Goal: Task Accomplishment & Management: Complete application form

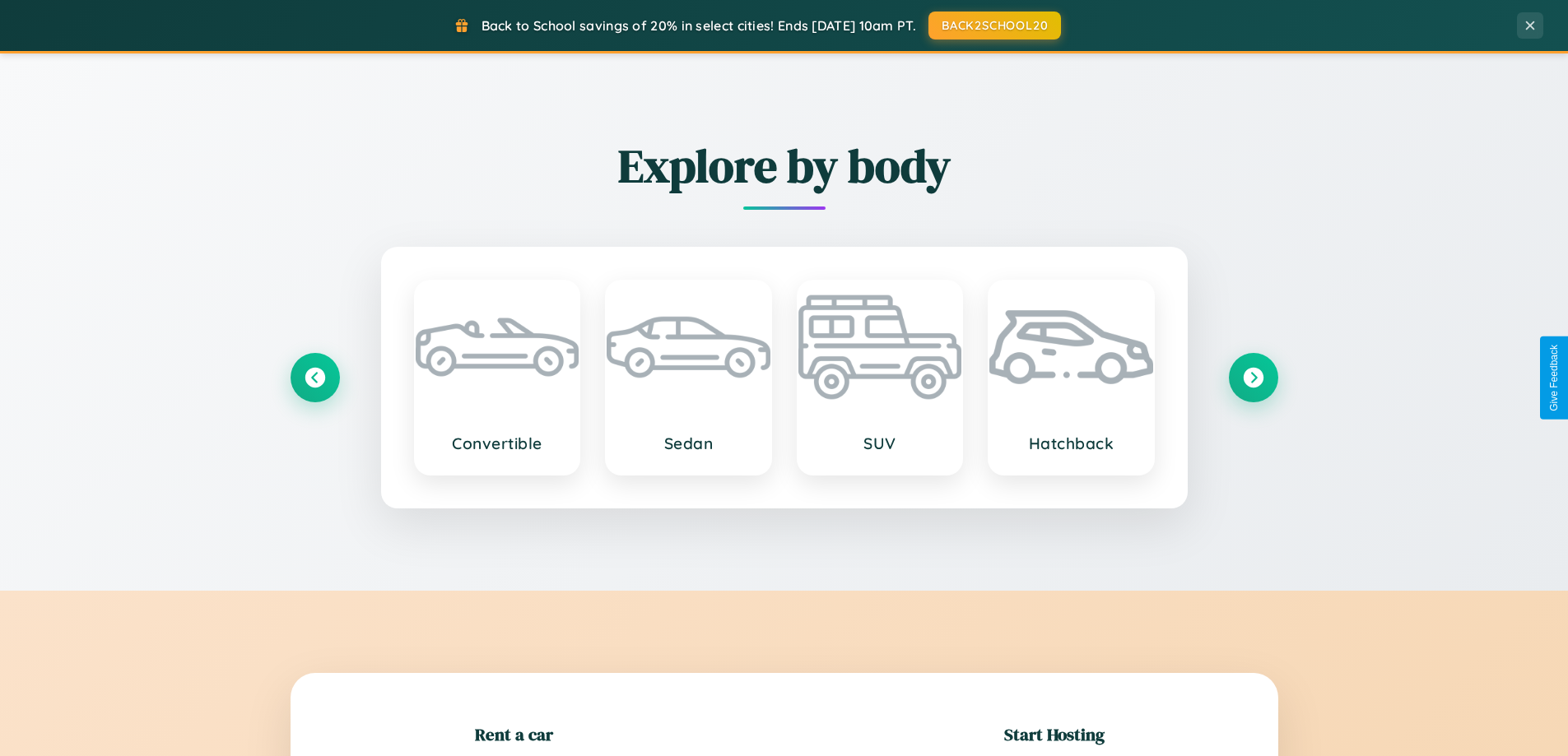
scroll to position [356, 0]
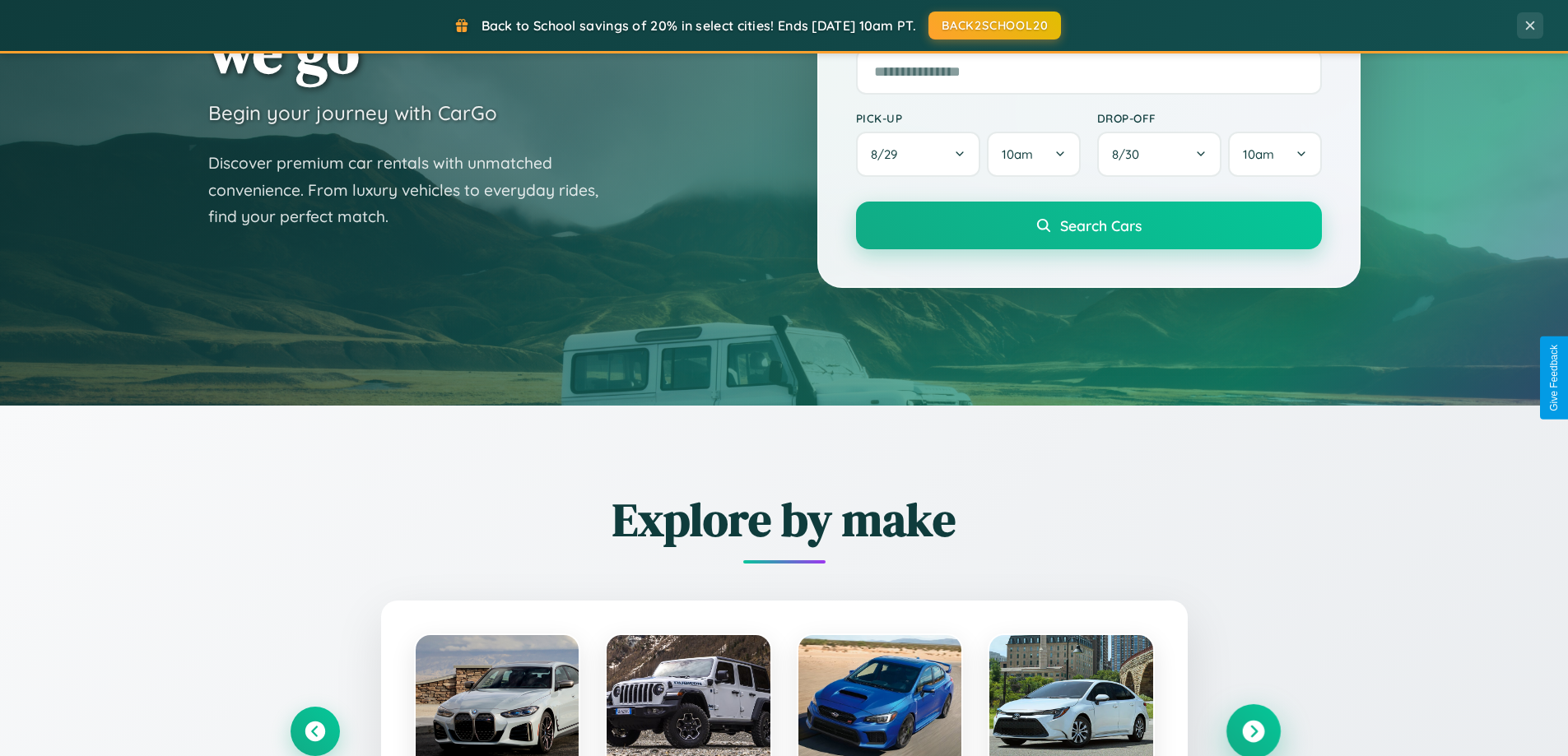
click at [1253, 731] on icon at bounding box center [1253, 732] width 22 height 22
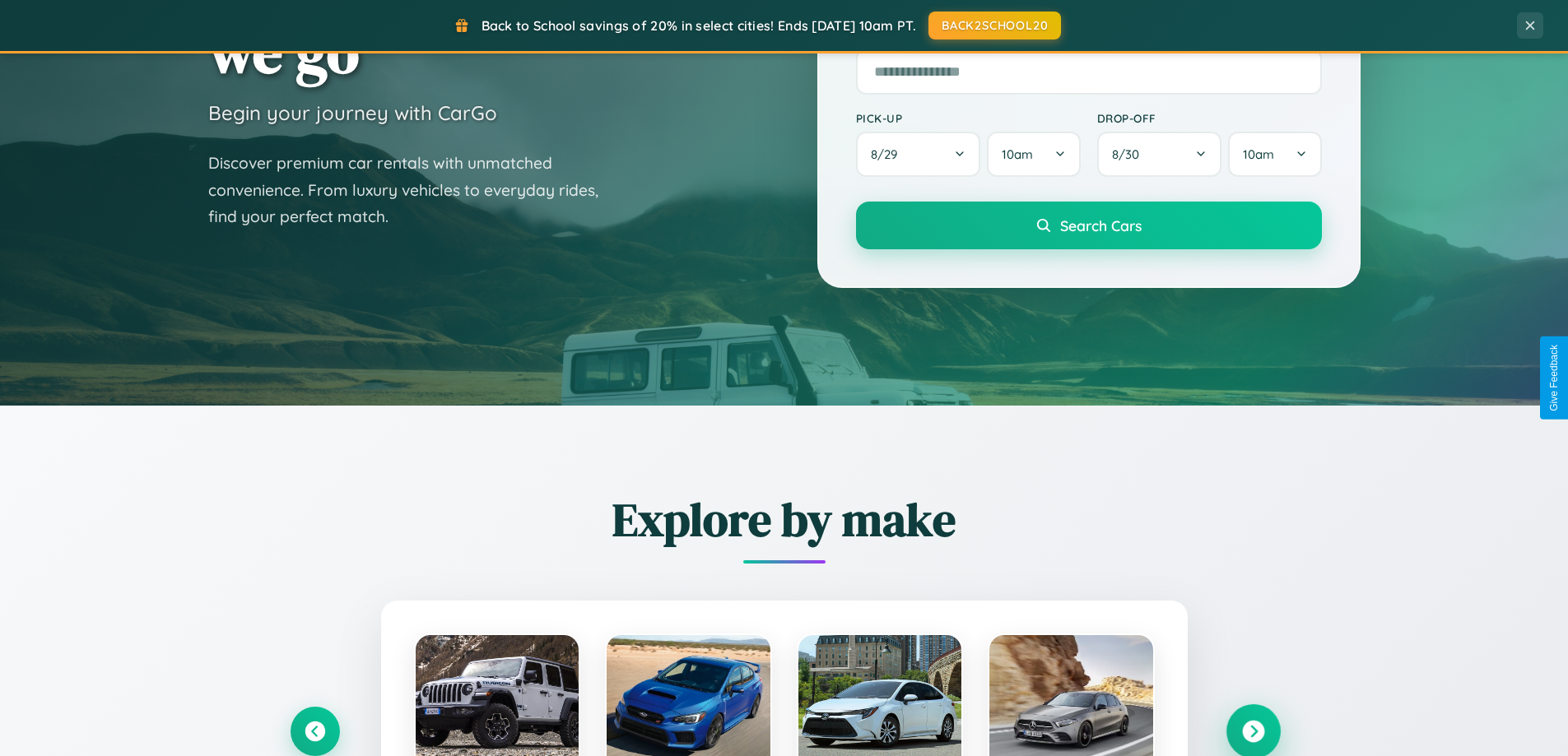
click at [1253, 730] on icon at bounding box center [1253, 732] width 22 height 22
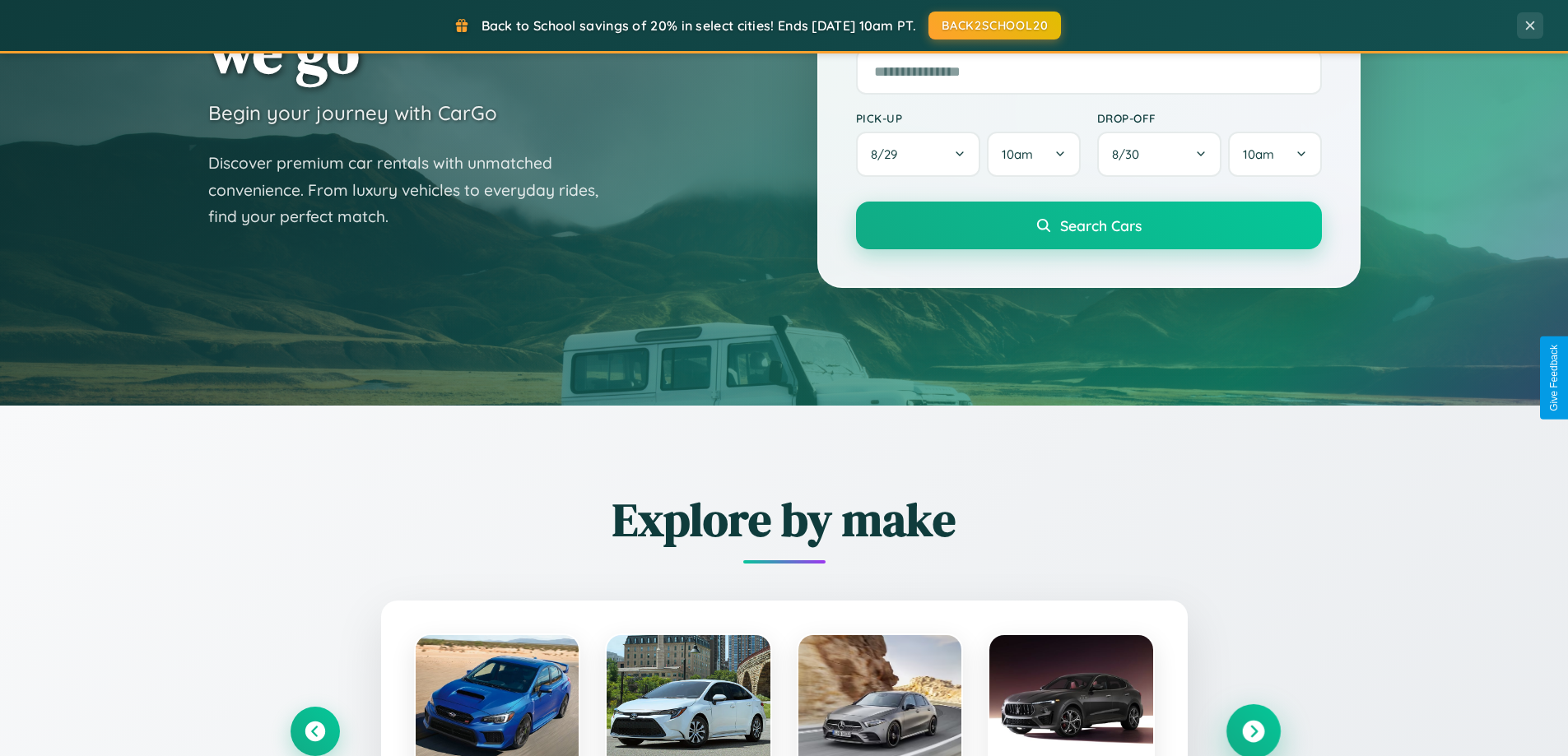
click at [1253, 730] on icon at bounding box center [1253, 732] width 22 height 22
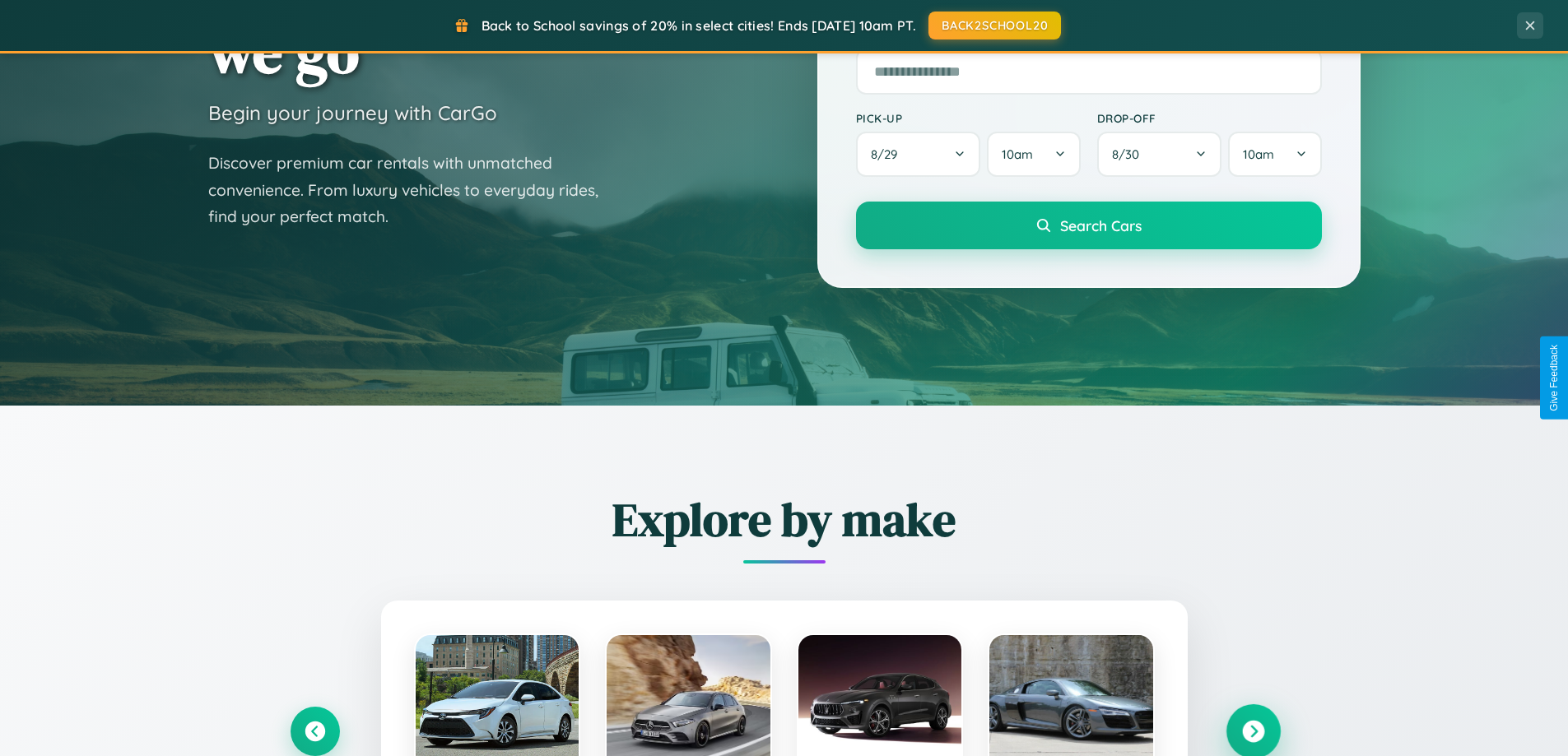
click at [1253, 730] on icon at bounding box center [1253, 732] width 22 height 22
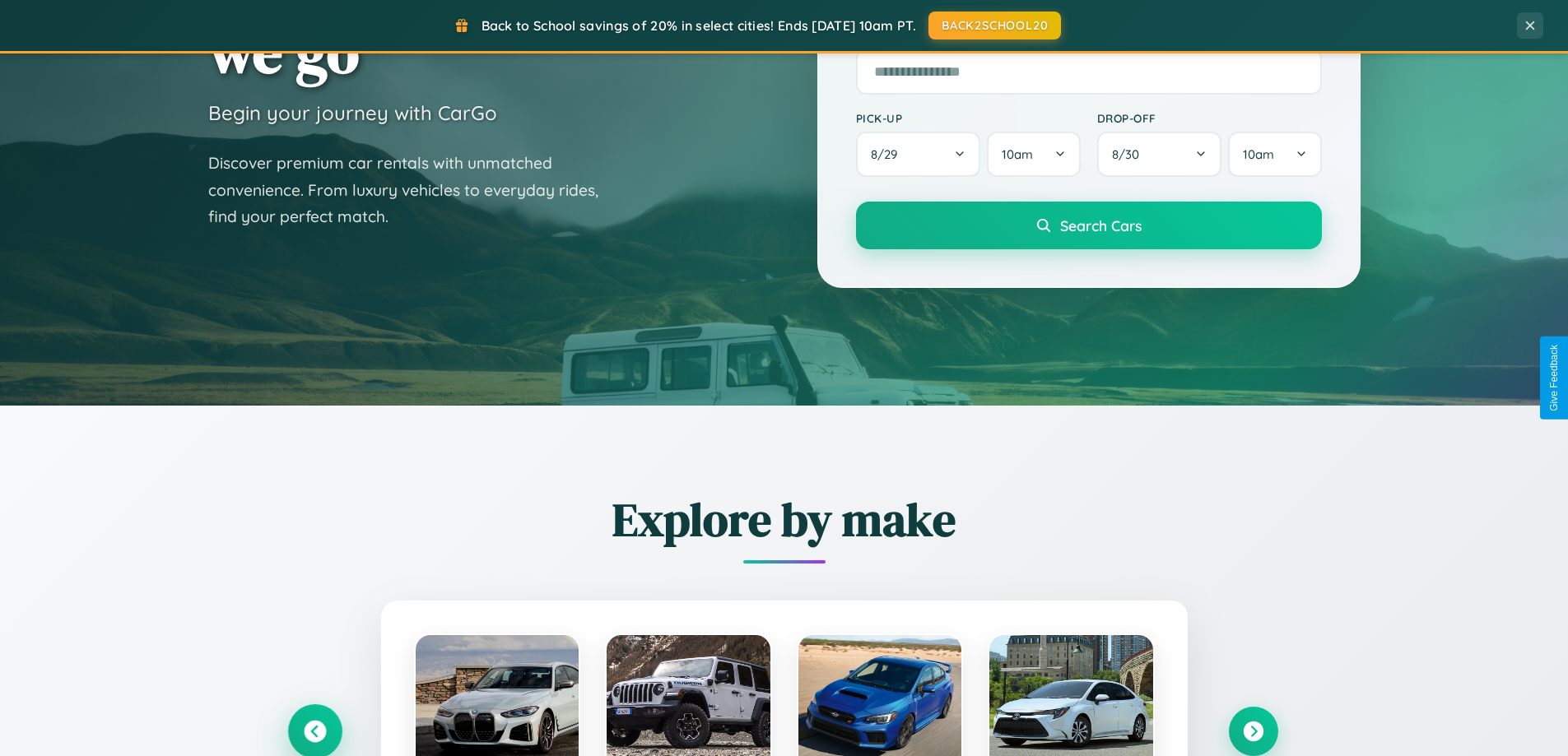
click at [315, 731] on icon at bounding box center [315, 732] width 22 height 22
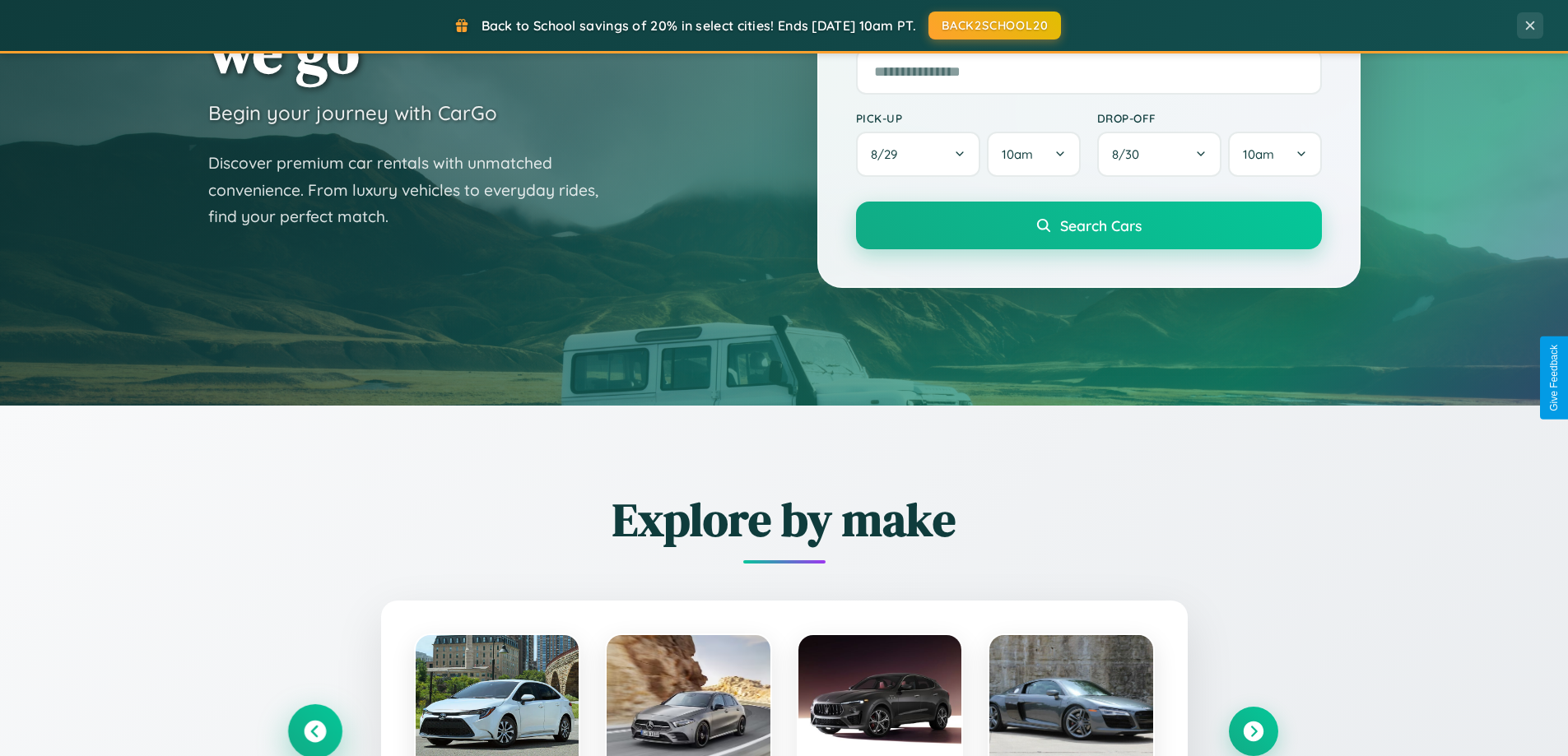
scroll to position [1132, 0]
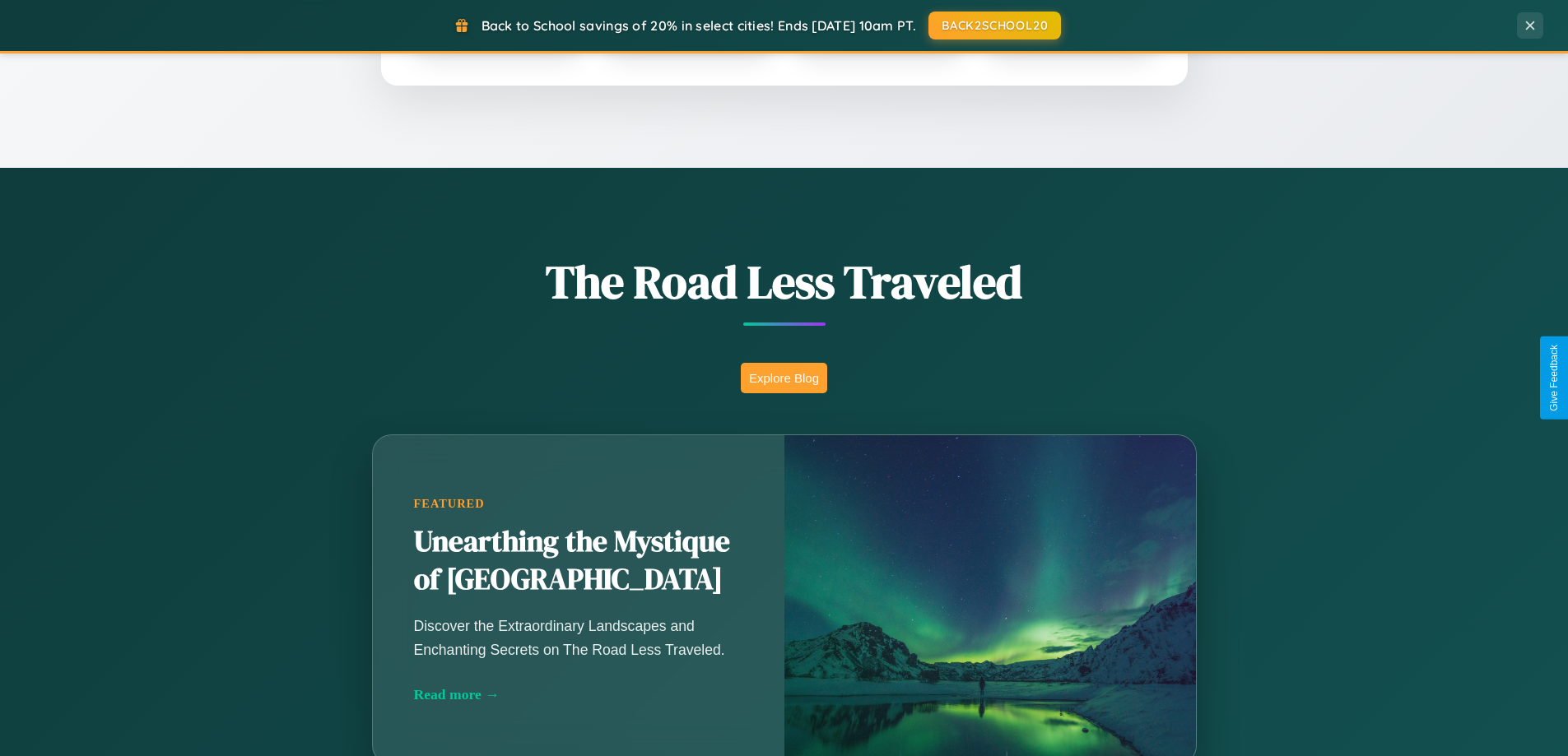
click at [784, 378] on button "Explore Blog" at bounding box center [784, 378] width 87 height 30
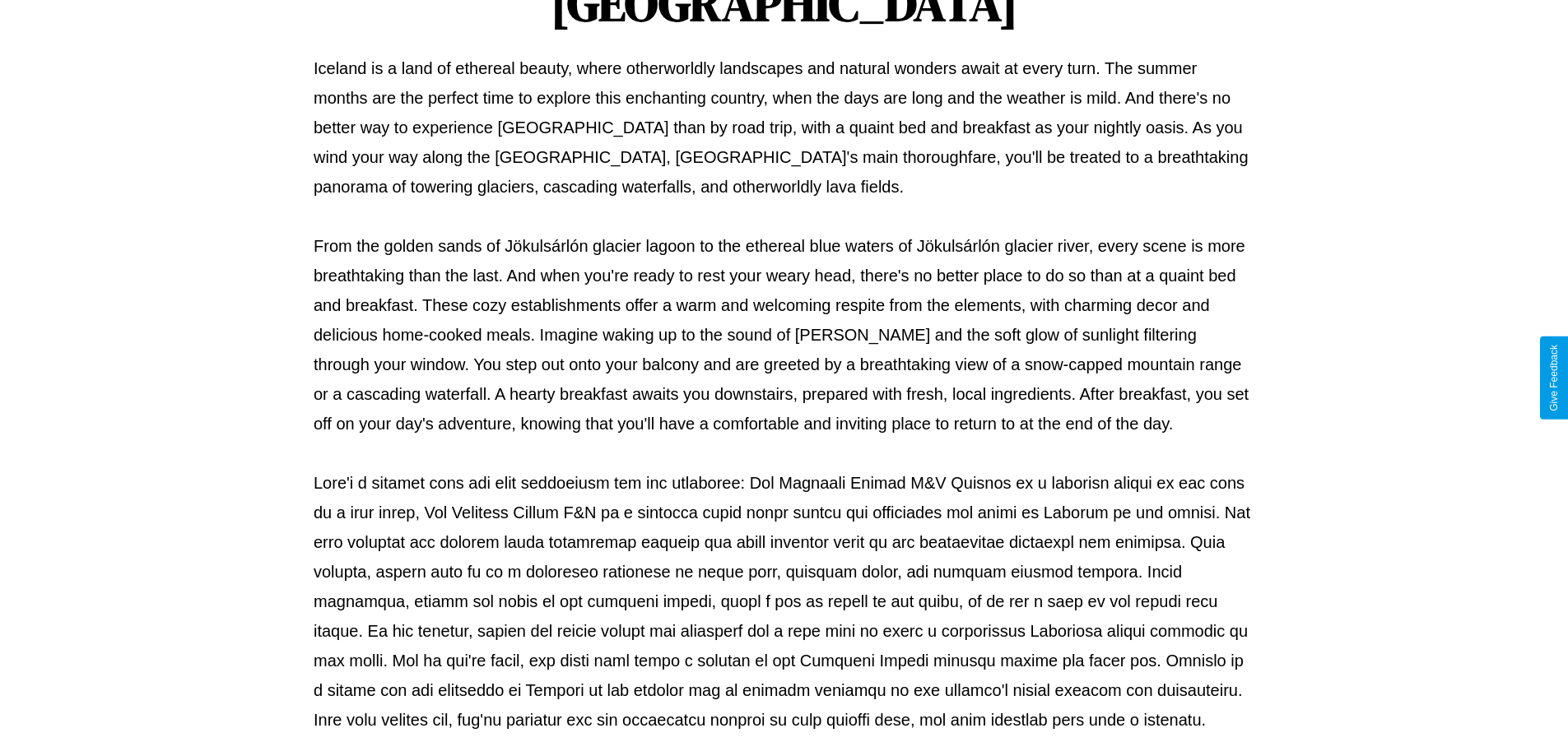
scroll to position [532, 0]
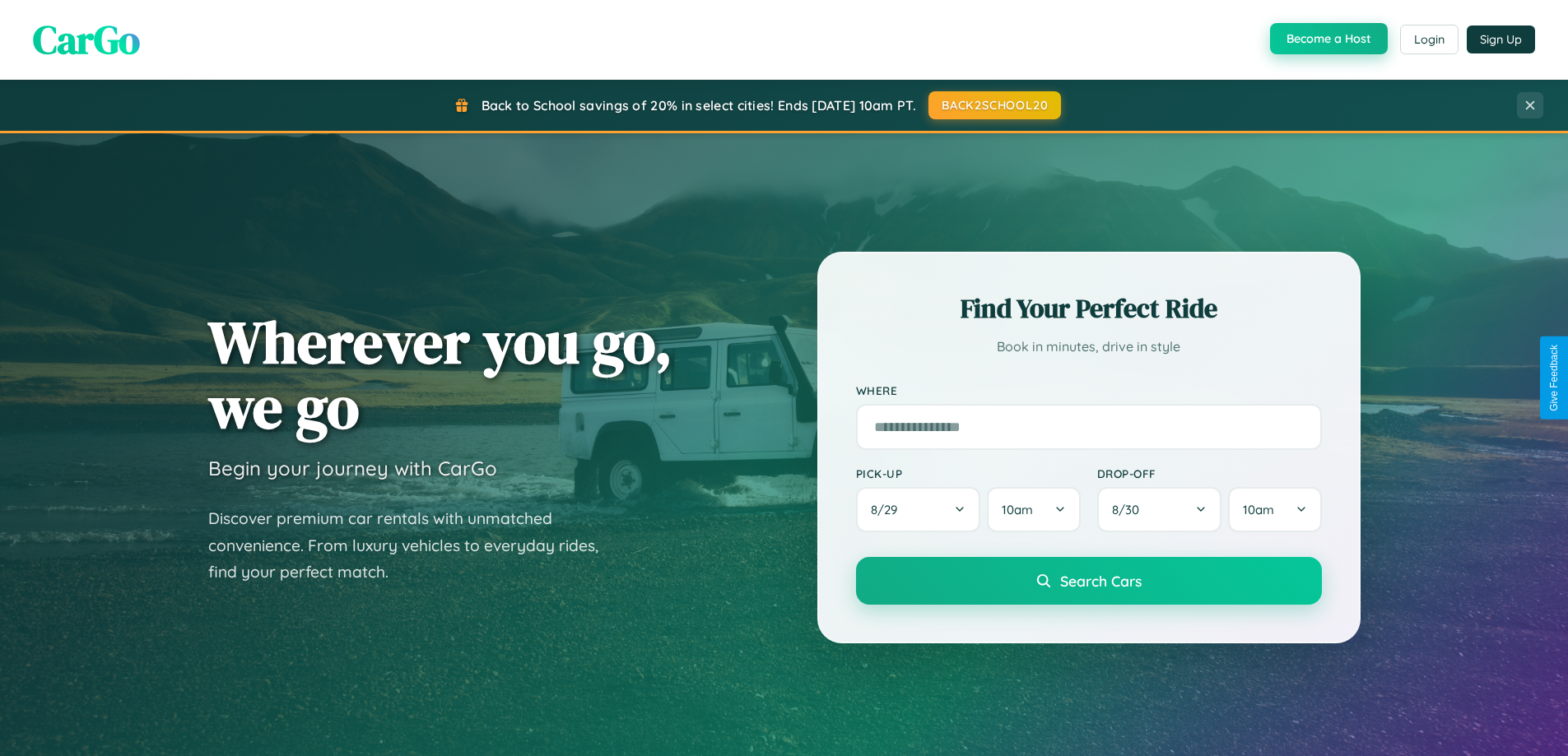
click at [1327, 40] on button "Become a Host" at bounding box center [1329, 39] width 118 height 31
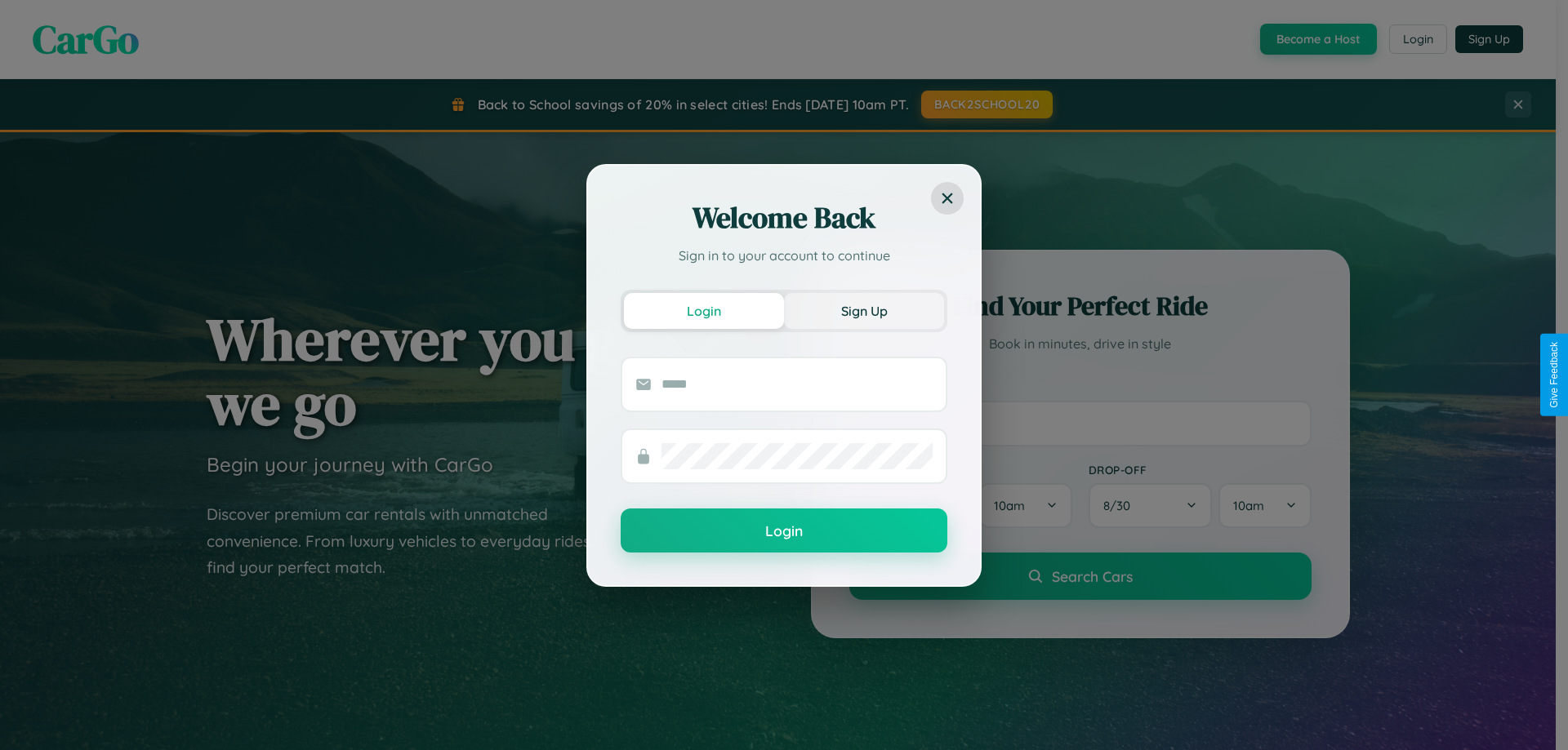
click at [864, 310] on button "Sign Up" at bounding box center [864, 310] width 160 height 36
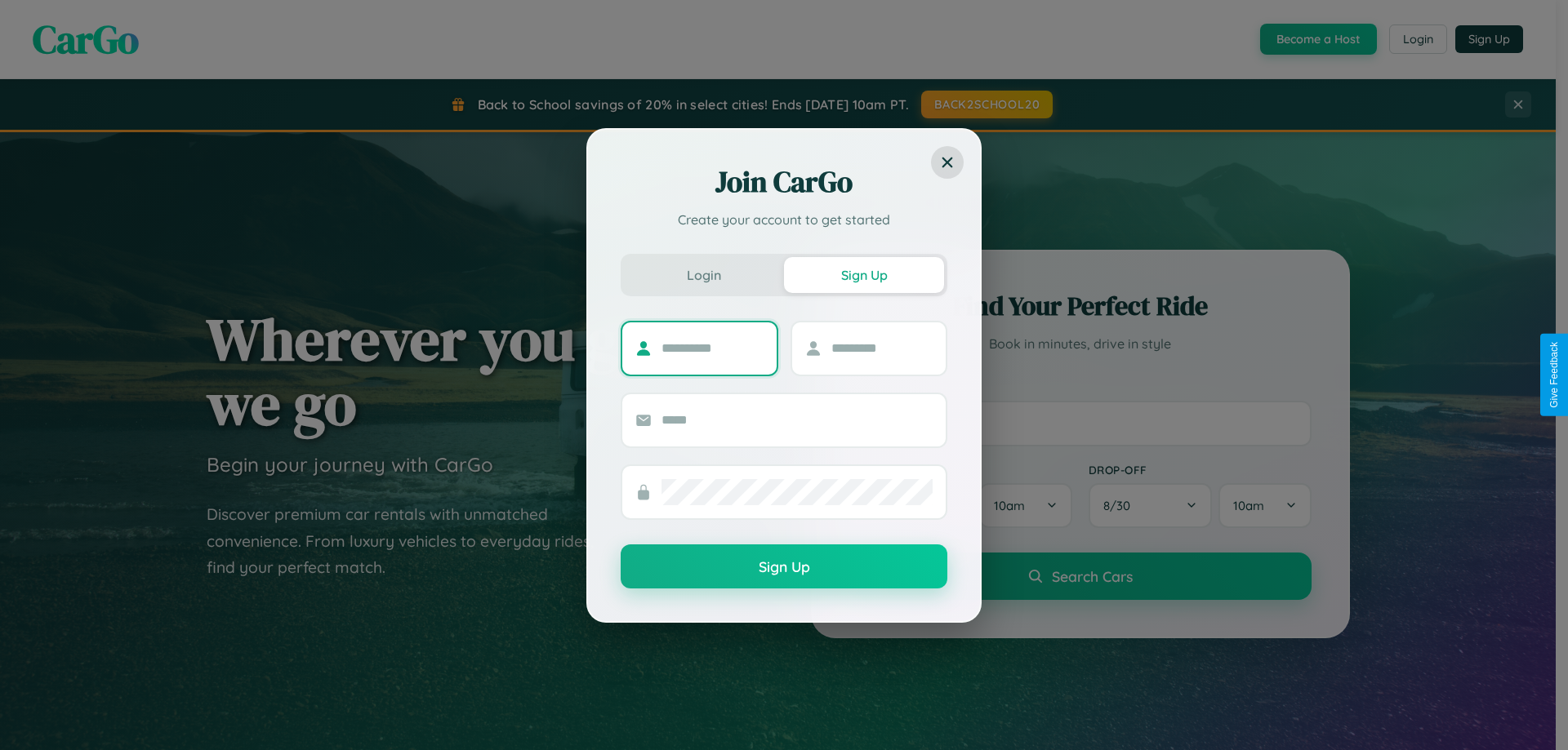
click at [712, 348] on input "text" at bounding box center [713, 348] width 102 height 27
type input "*******"
click at [881, 348] on input "text" at bounding box center [883, 348] width 102 height 27
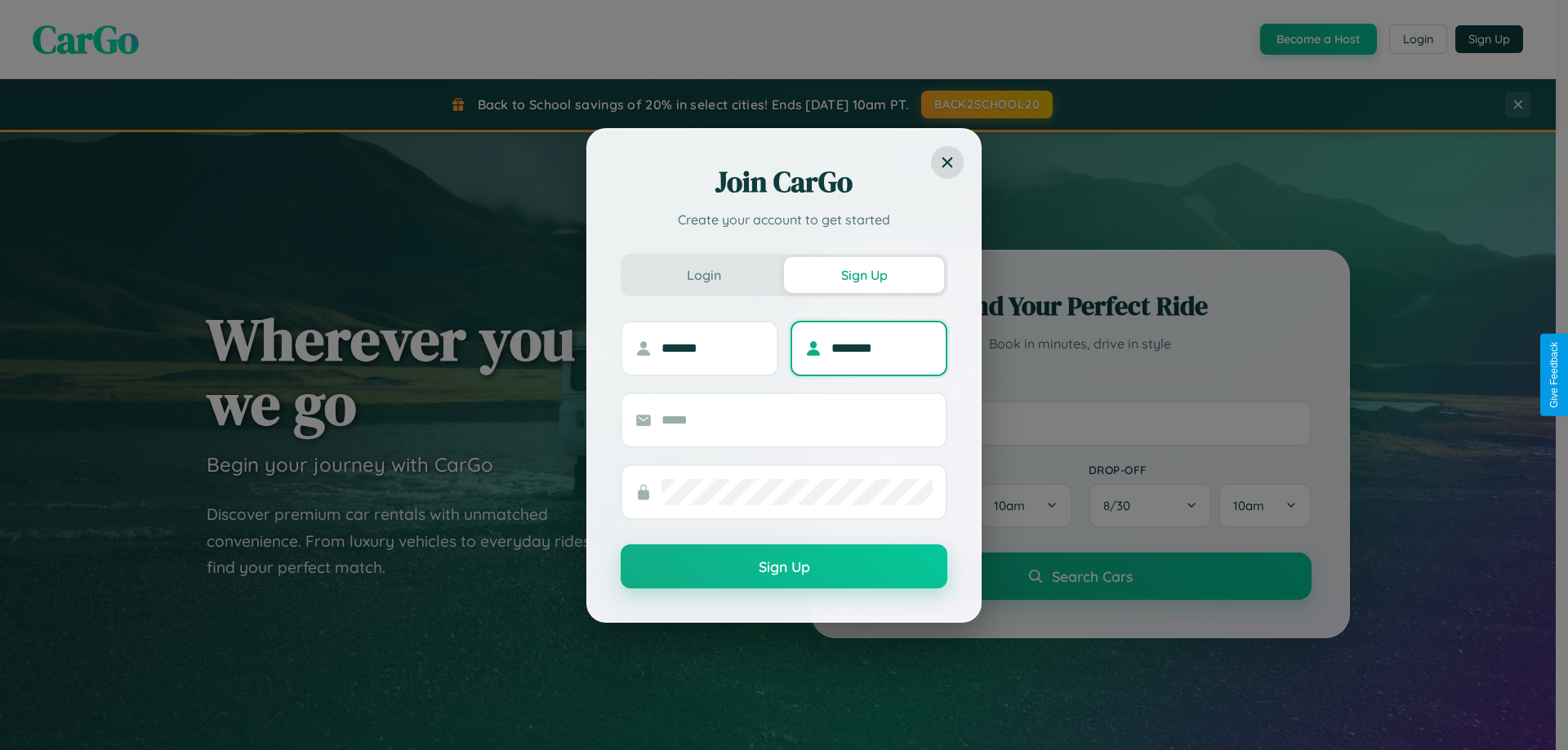
type input "********"
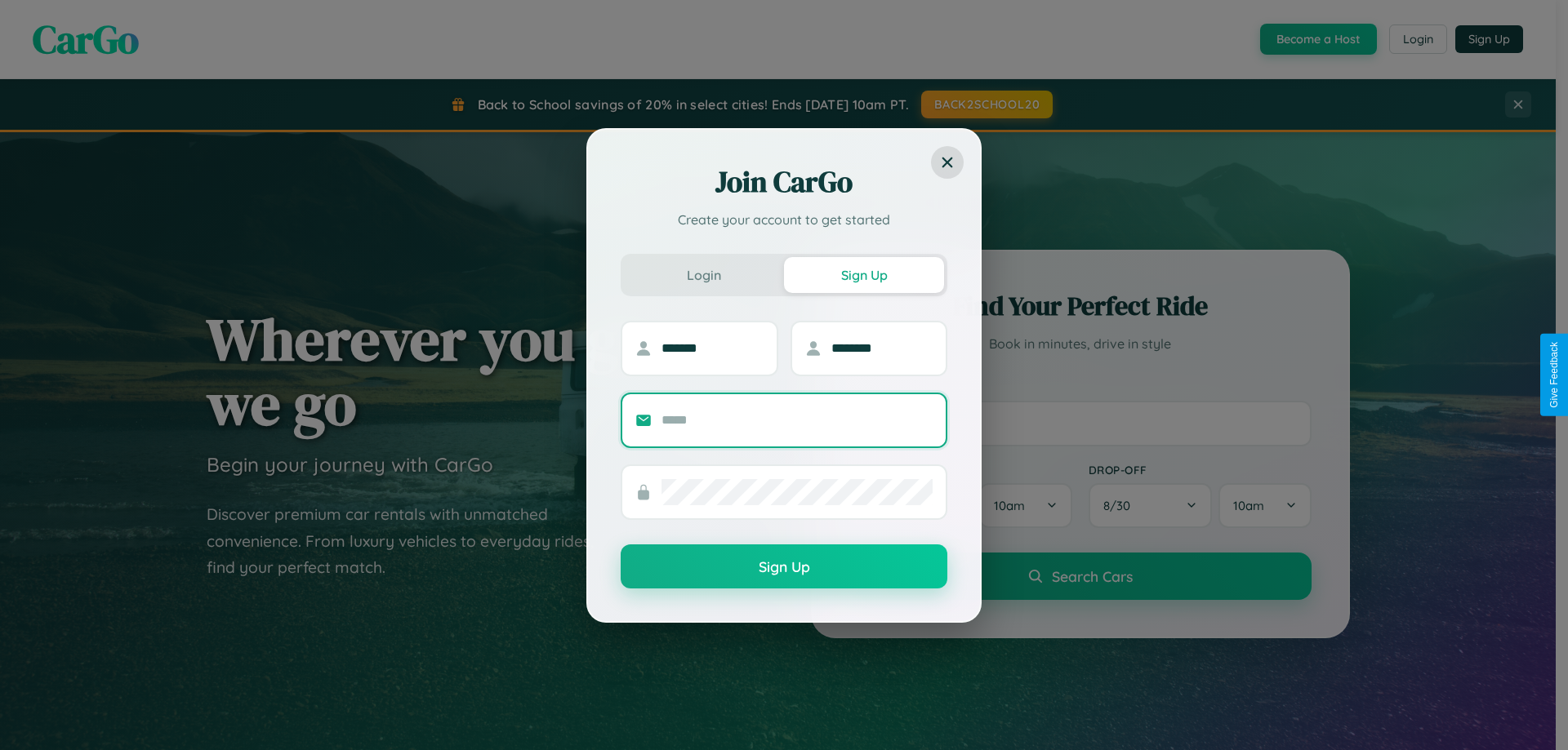
click at [797, 420] on input "text" at bounding box center [797, 420] width 271 height 27
type input "**********"
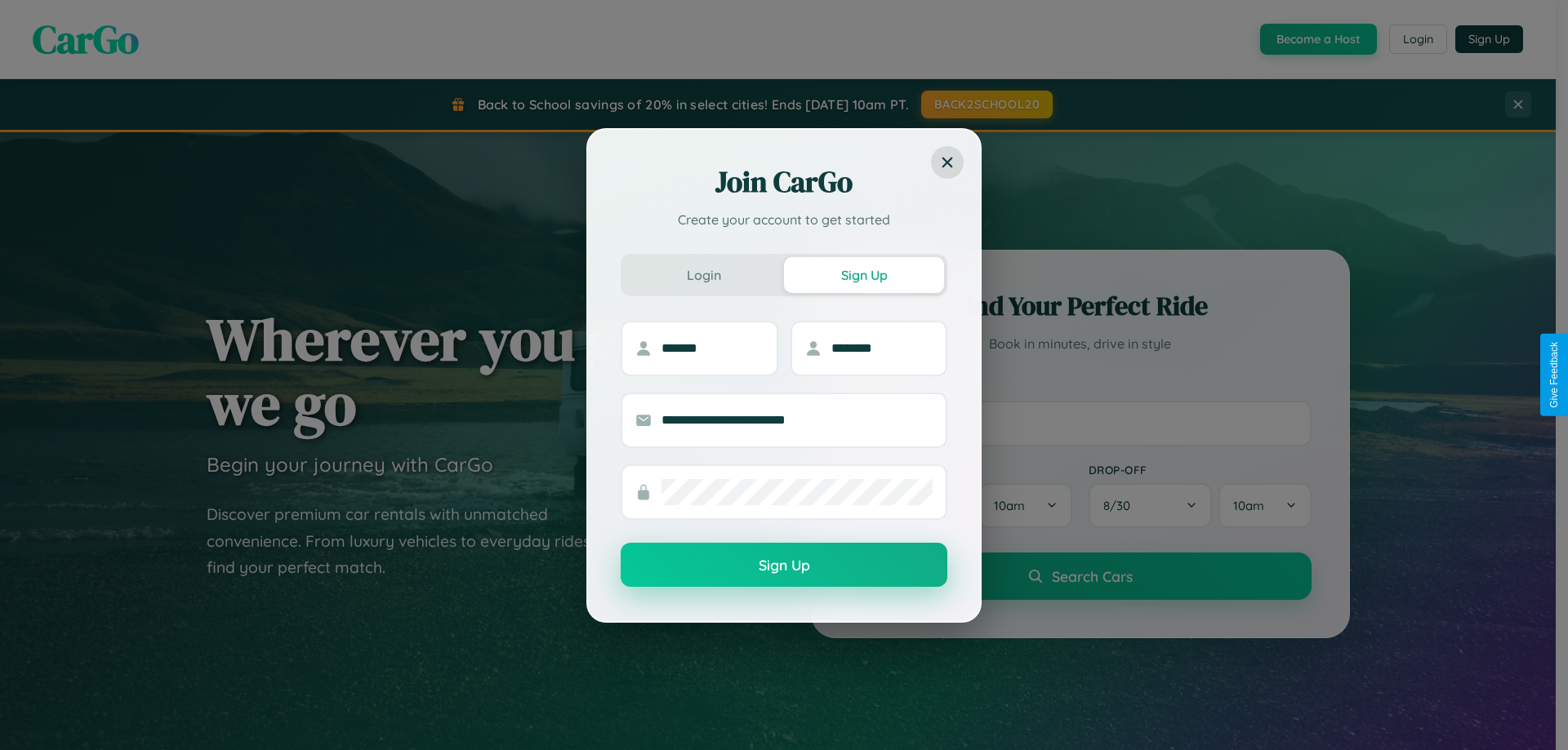
click at [784, 566] on button "Sign Up" at bounding box center [783, 565] width 327 height 44
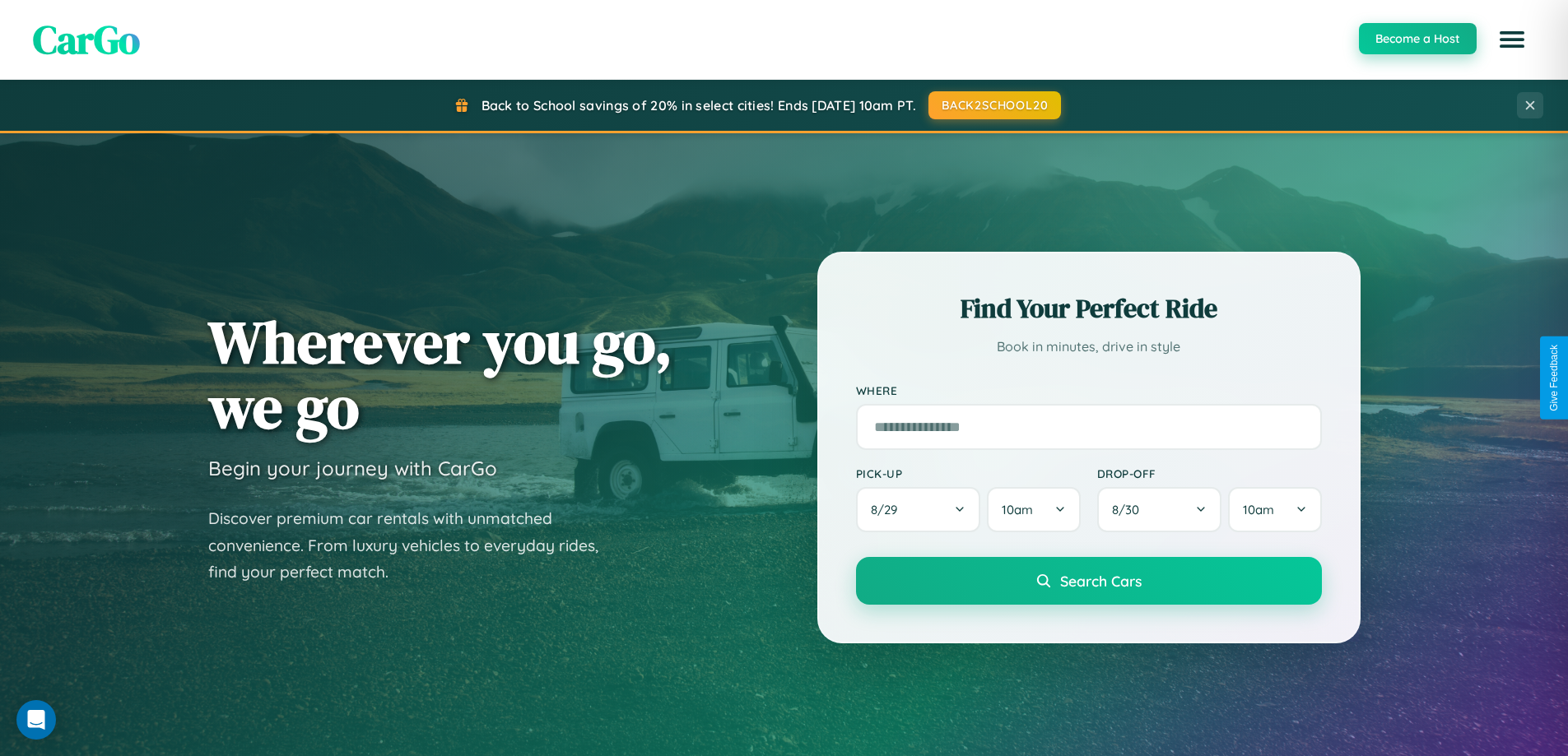
click at [1417, 39] on button "Become a Host" at bounding box center [1419, 39] width 118 height 31
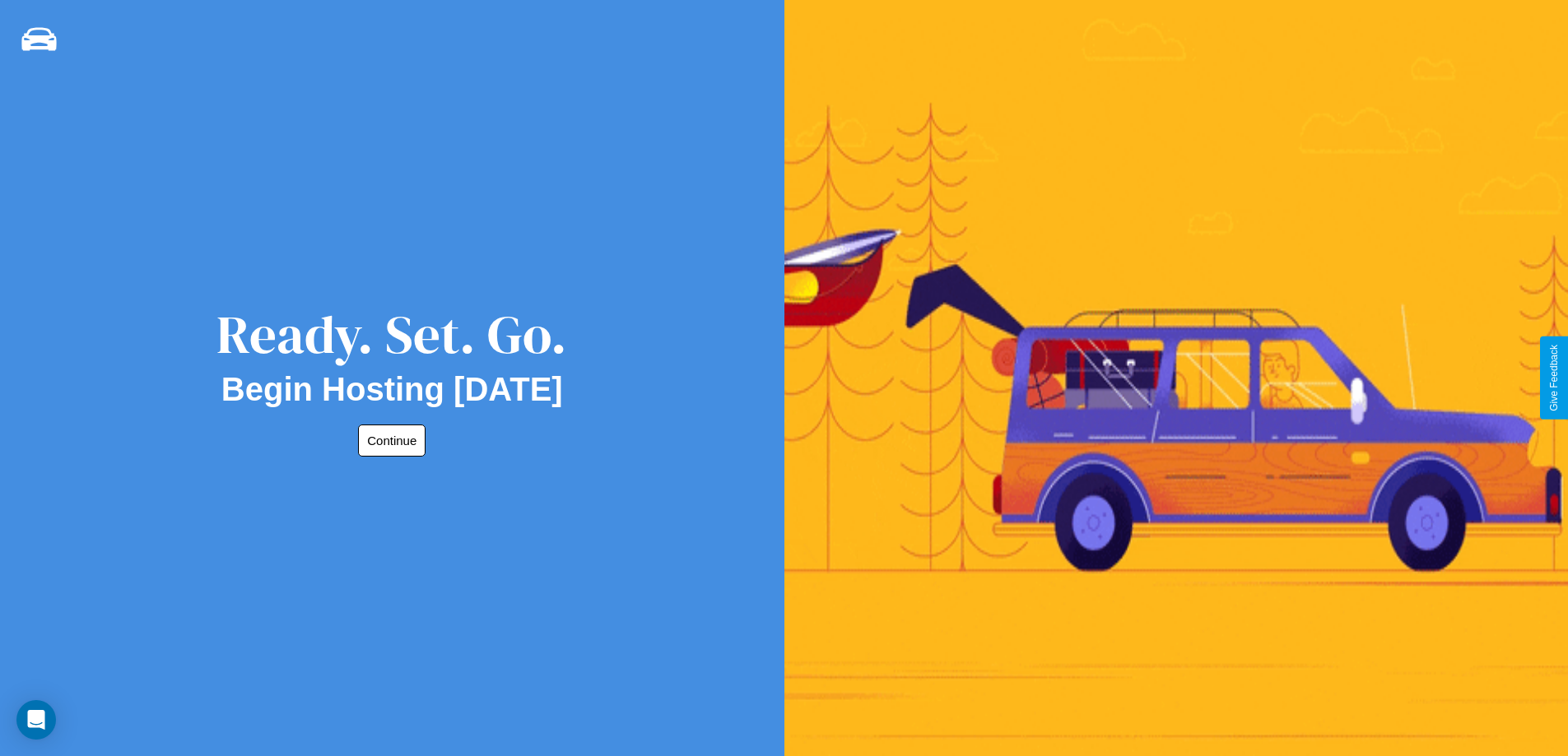
click at [388, 440] on button "Continue" at bounding box center [391, 441] width 67 height 32
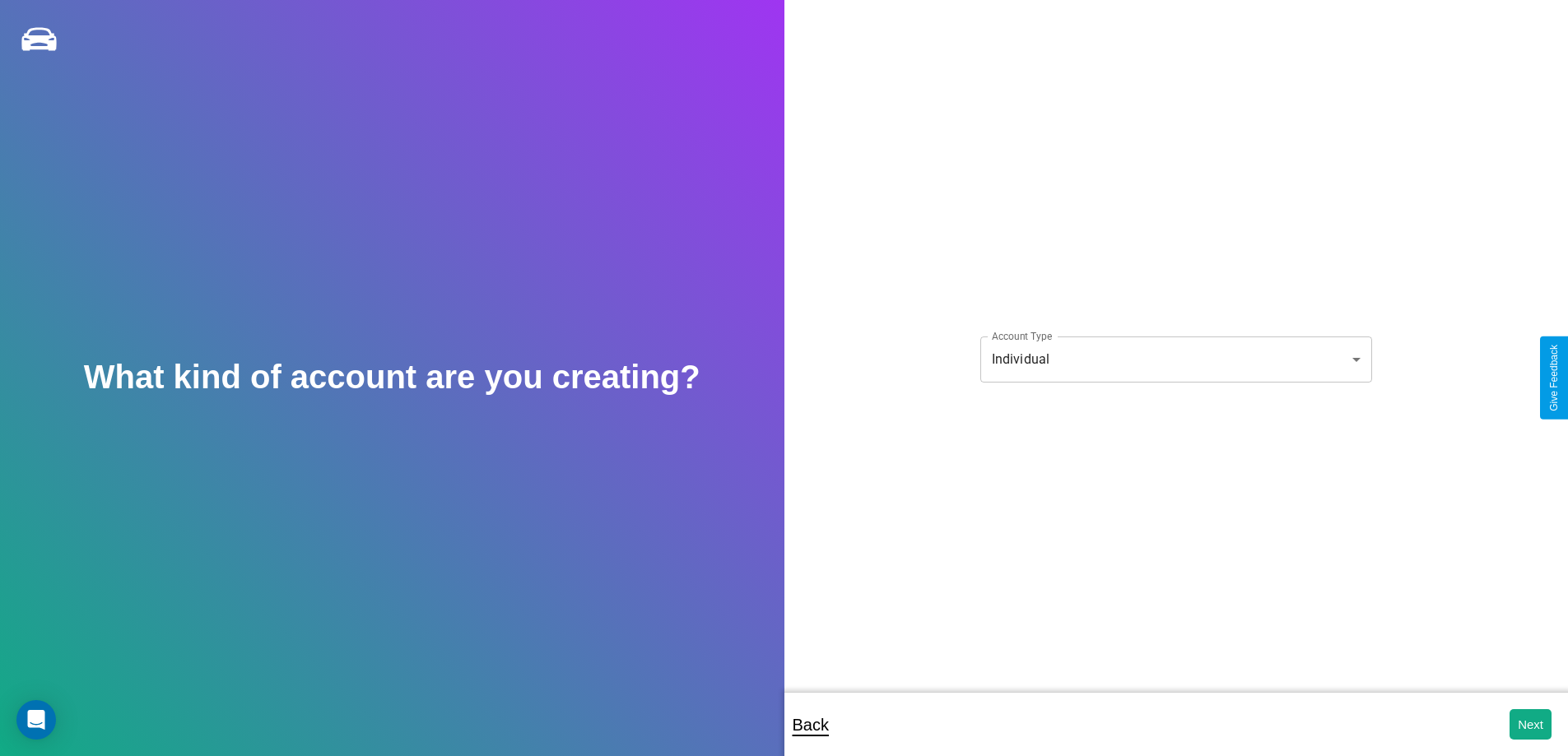
click at [1175, 359] on body "**********" at bounding box center [784, 389] width 1568 height 778
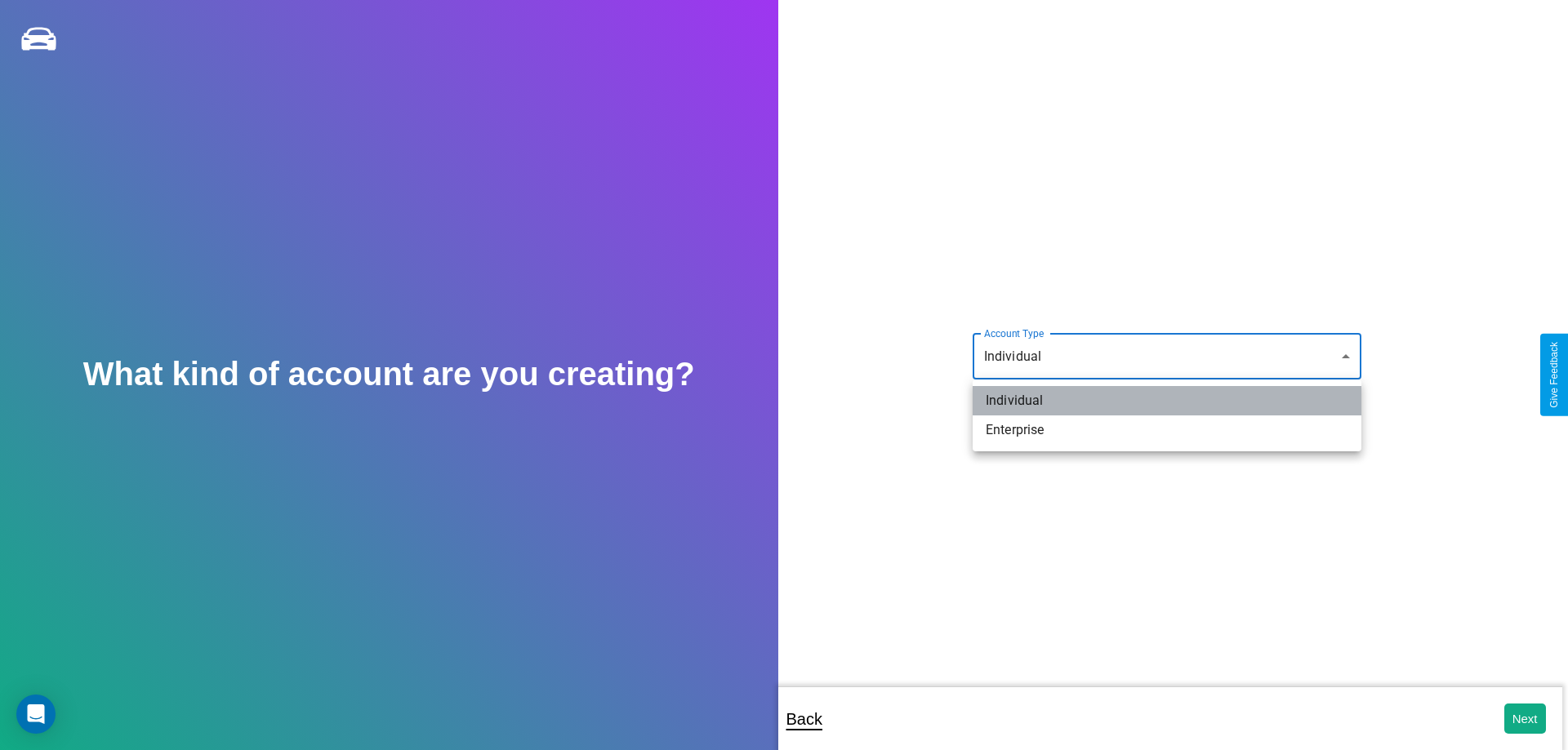
click at [1166, 401] on li "Individual" at bounding box center [1166, 401] width 389 height 29
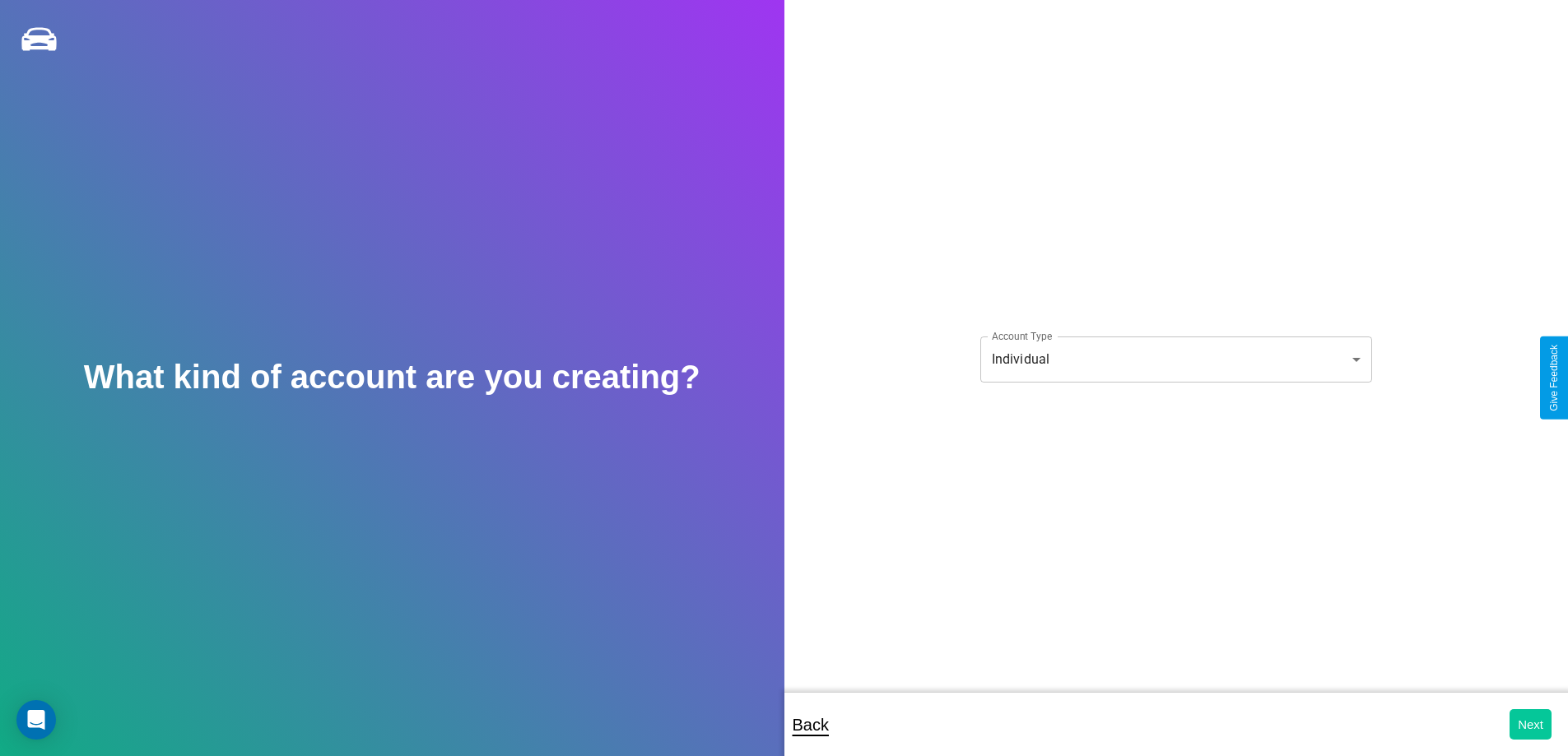
click at [1530, 724] on button "Next" at bounding box center [1531, 724] width 42 height 30
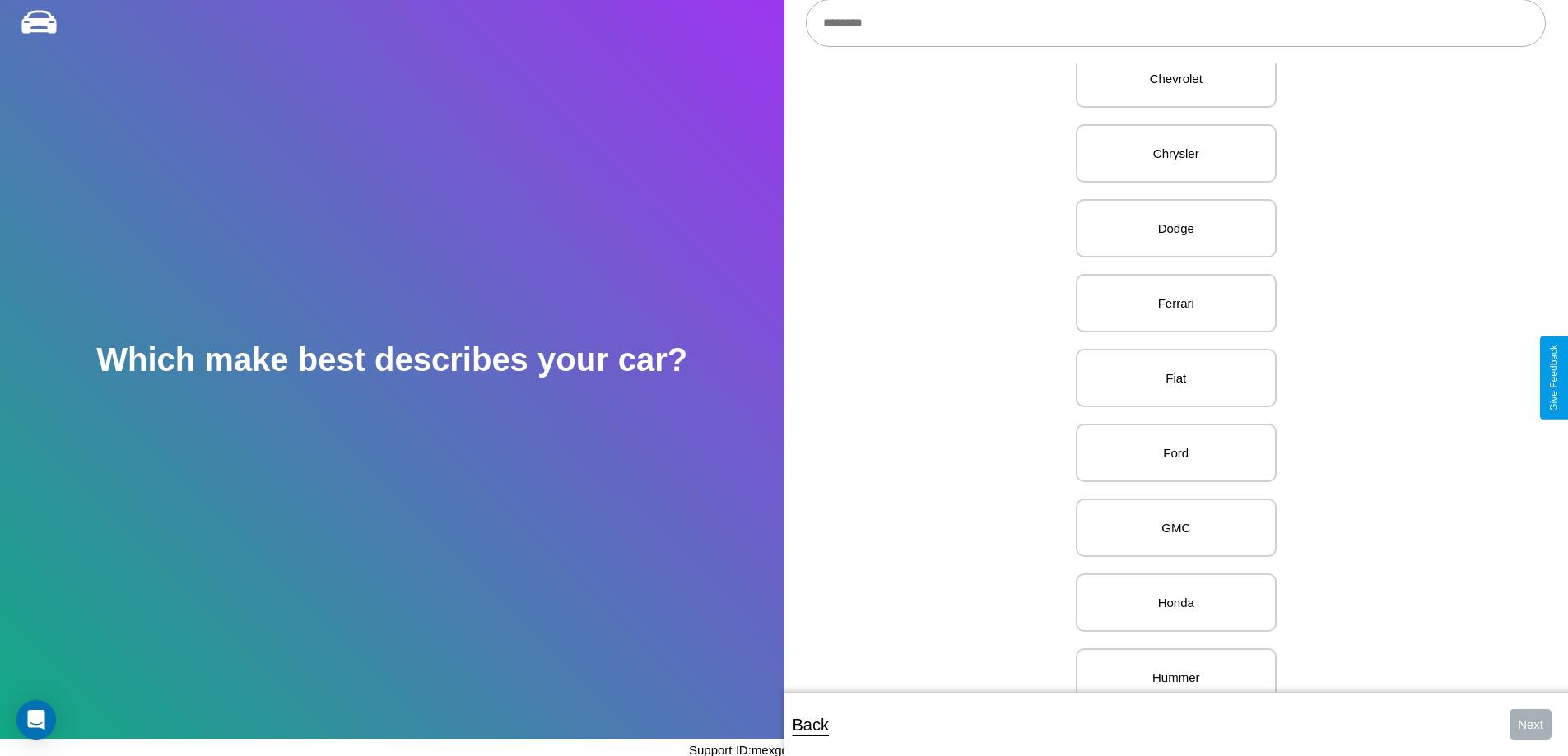
scroll to position [638, 0]
click at [1170, 378] on p "Fiat" at bounding box center [1176, 377] width 165 height 22
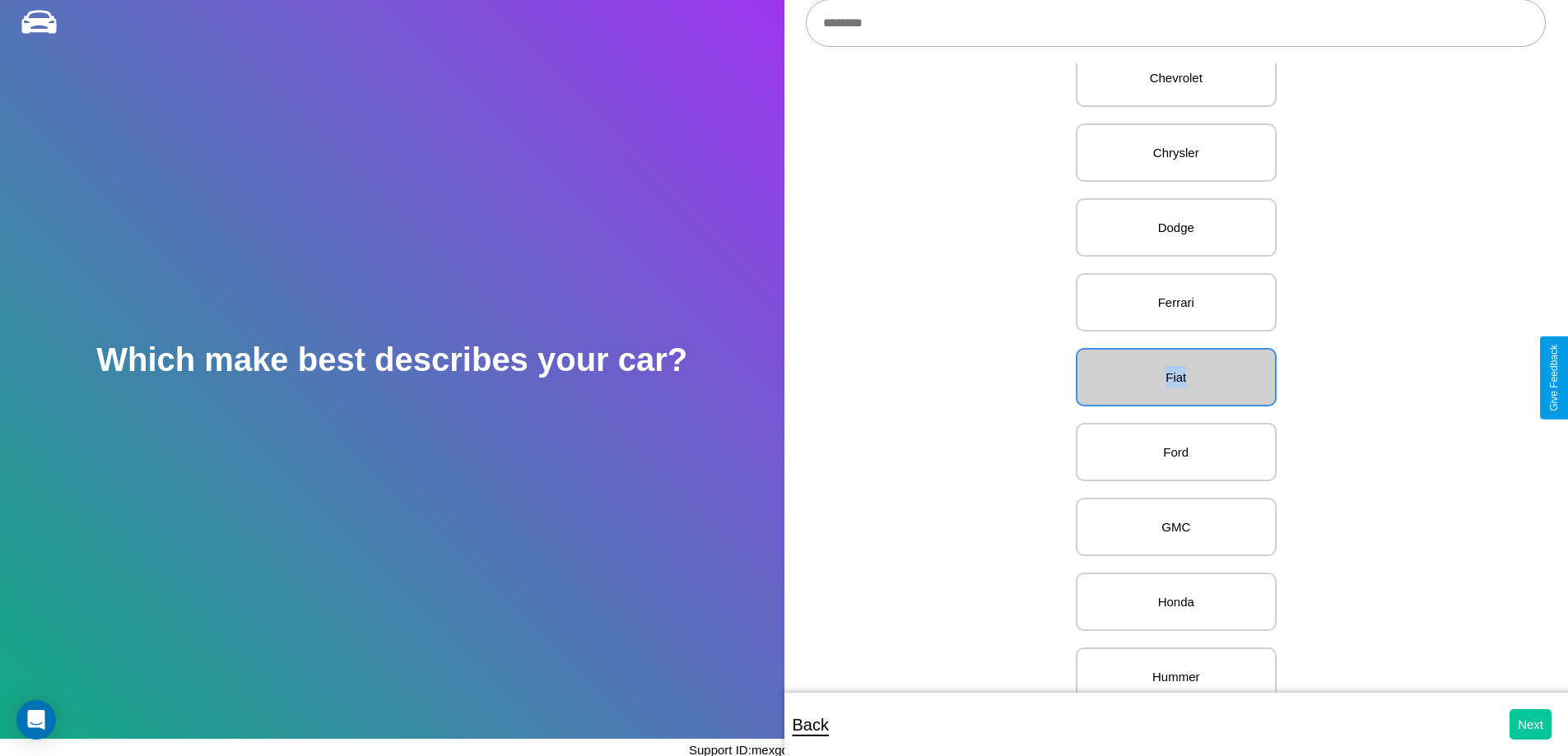
click at [1530, 724] on button "Next" at bounding box center [1531, 724] width 42 height 30
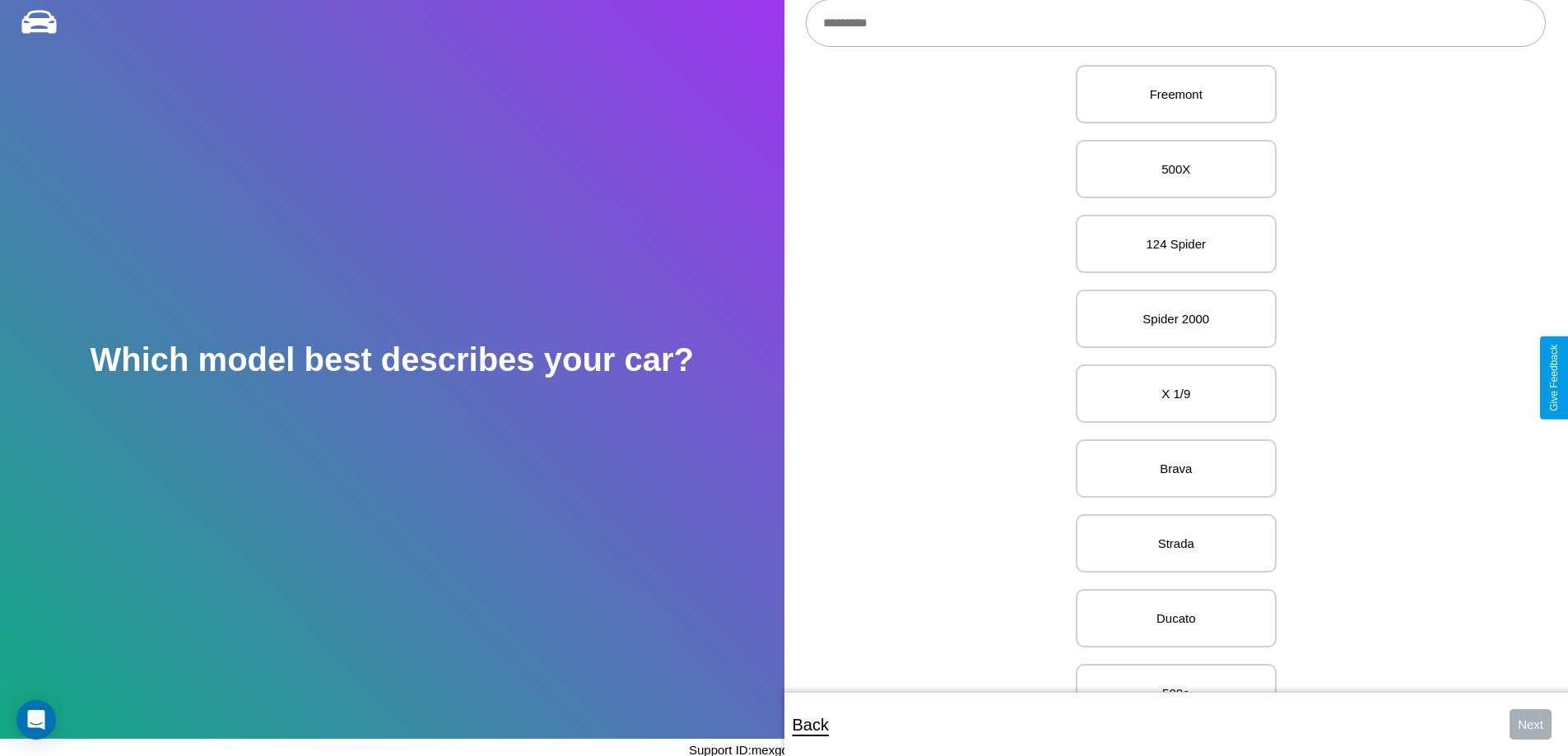
scroll to position [188, 0]
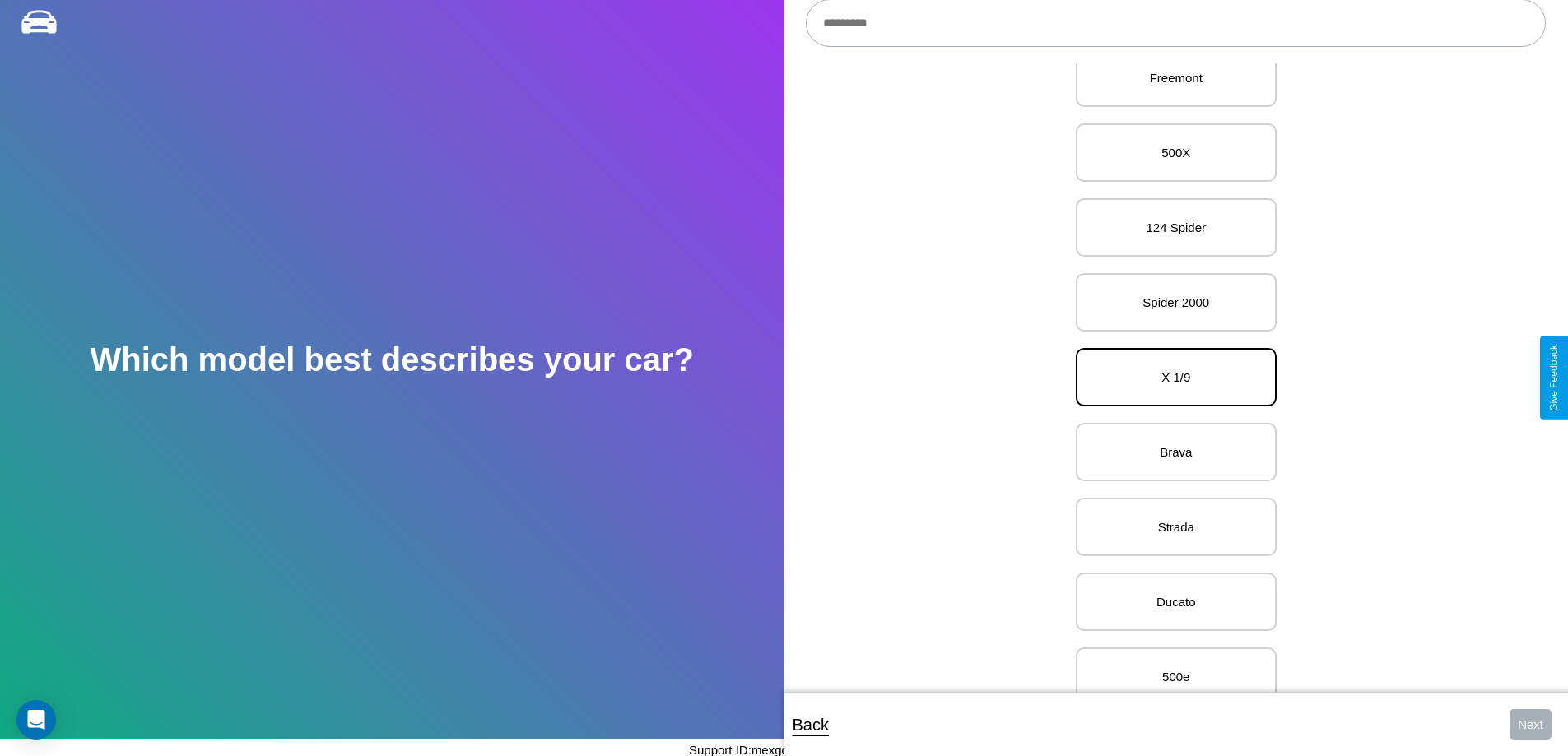
click at [1170, 378] on p "X 1/9" at bounding box center [1176, 377] width 165 height 22
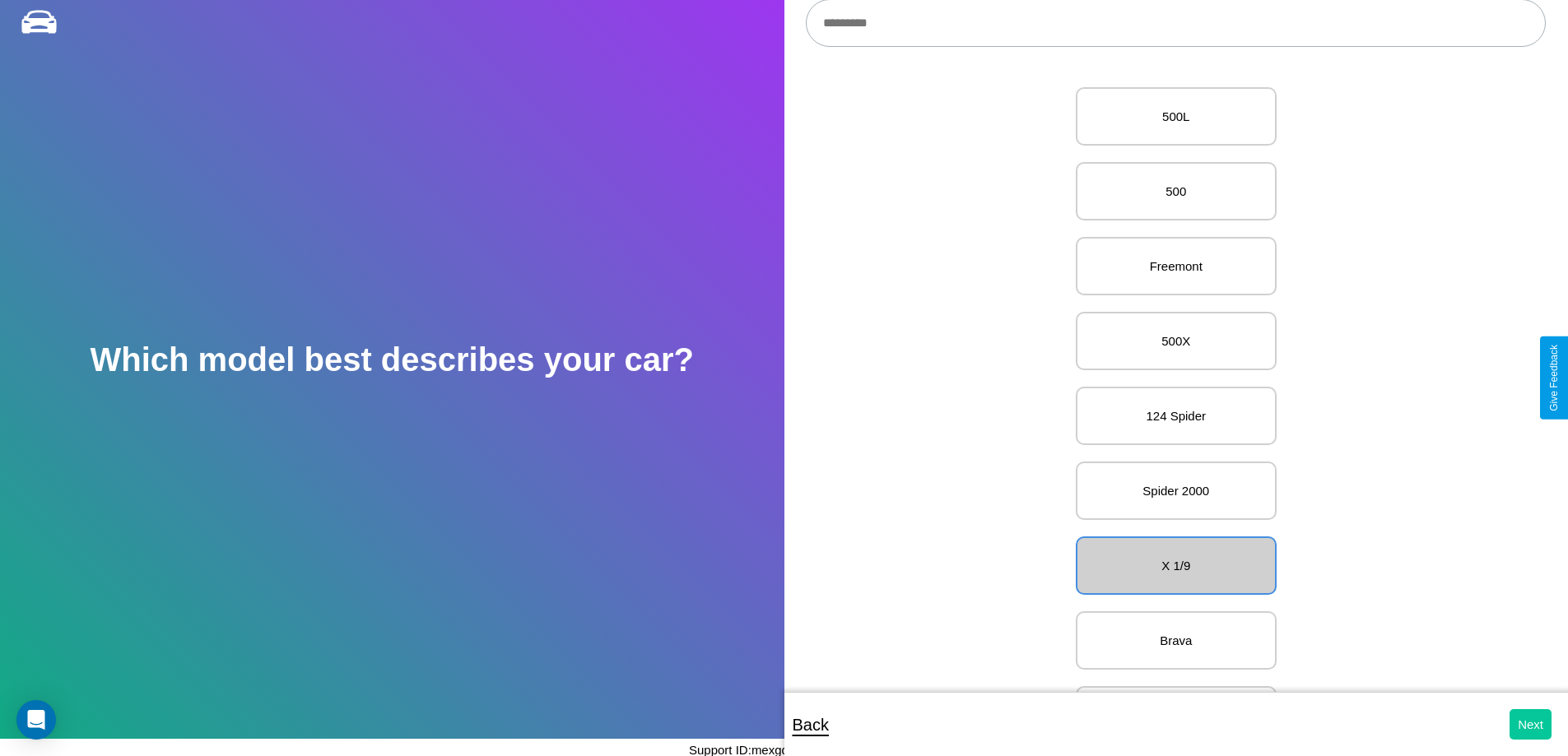
click at [1530, 724] on button "Next" at bounding box center [1531, 724] width 42 height 30
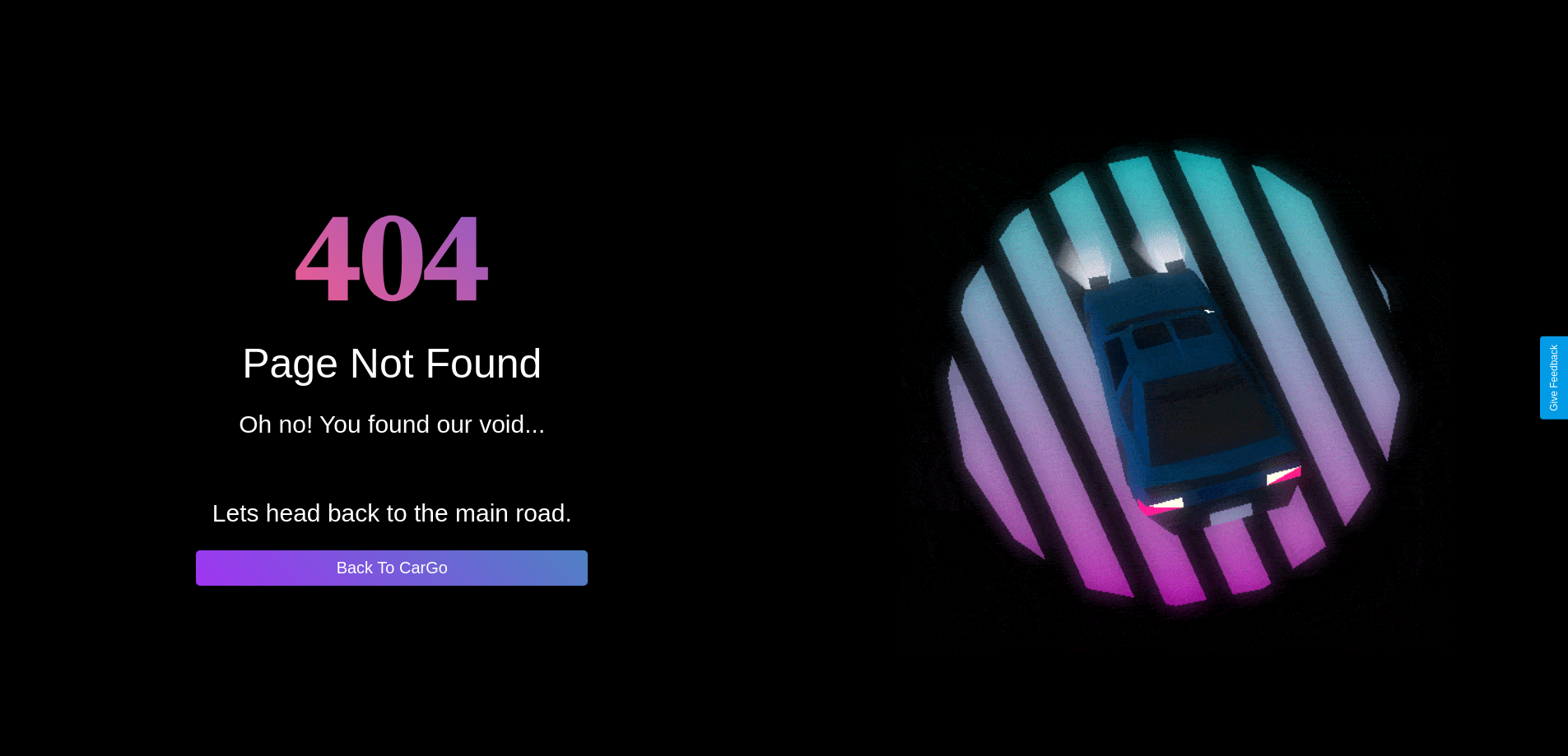
click at [392, 568] on button "Back To CarGo" at bounding box center [391, 568] width 392 height 35
